Goal: Navigation & Orientation: Go to known website

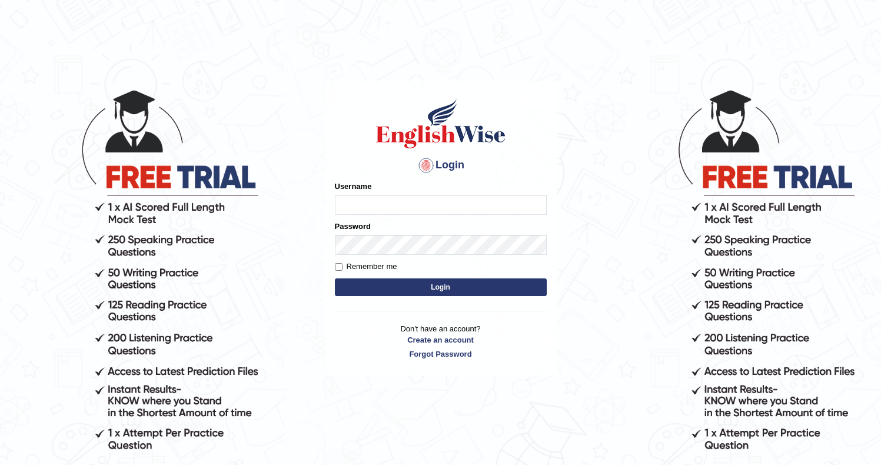
type input "Ozgur"
click at [374, 290] on button "Login" at bounding box center [441, 287] width 212 height 18
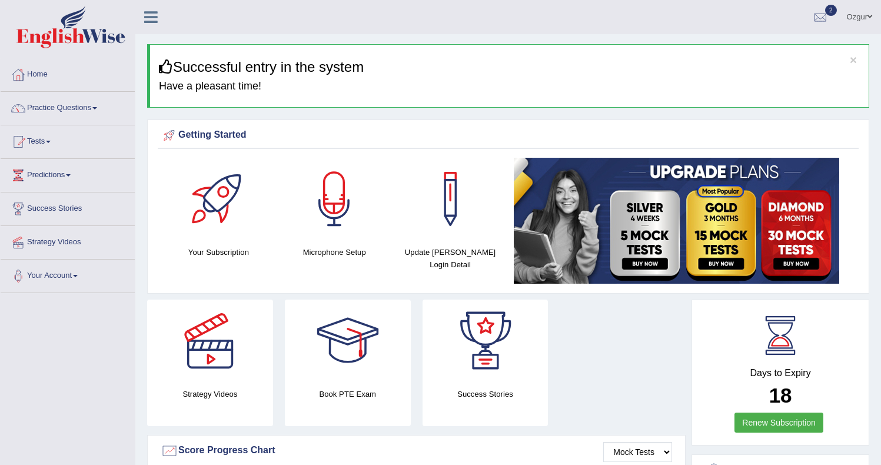
click at [537, 134] on div "Getting Started" at bounding box center [508, 136] width 695 height 18
